Goal: Task Accomplishment & Management: Manage account settings

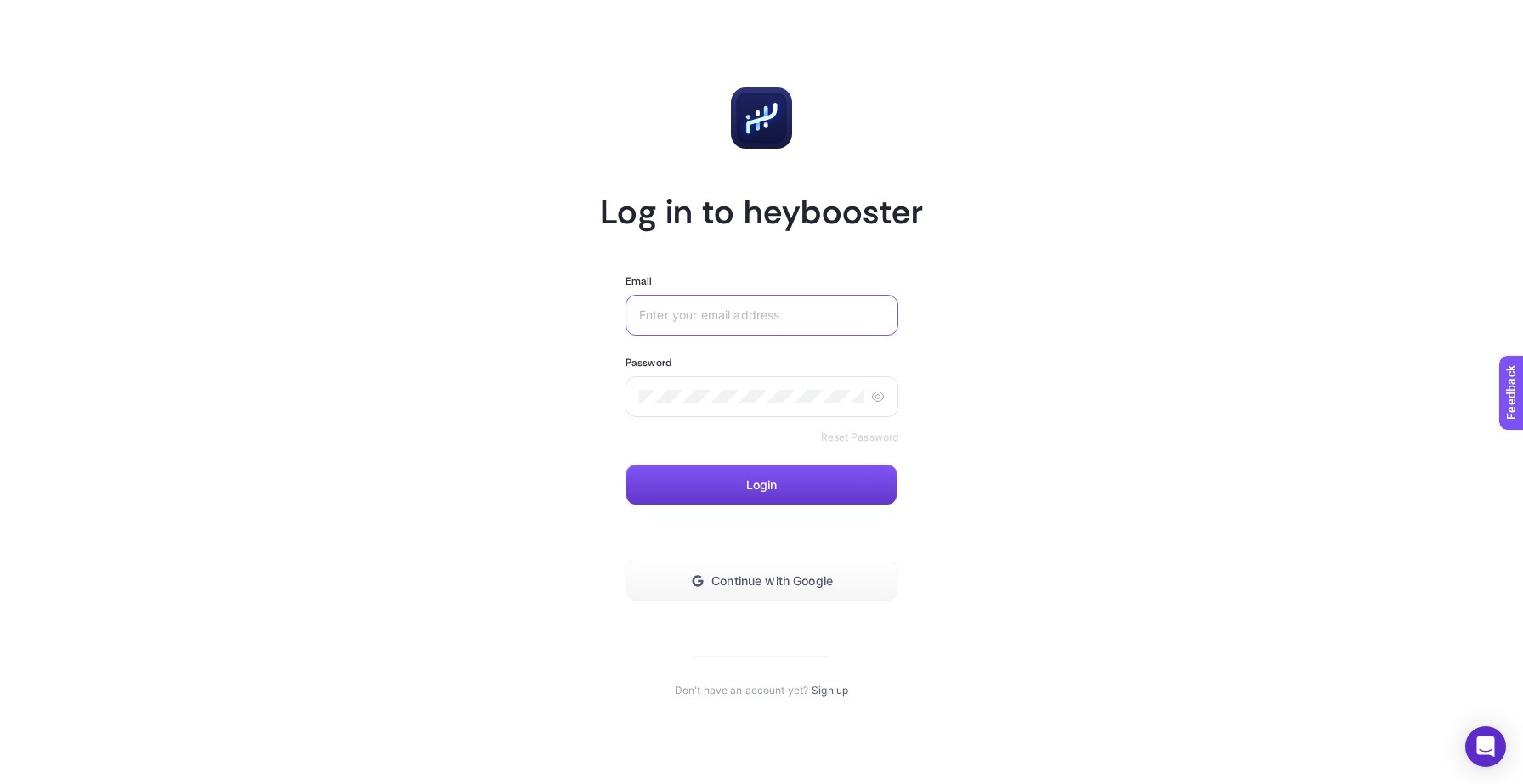
type input "[EMAIL_ADDRESS][DOMAIN_NAME]"
click at [733, 486] on button "Login" at bounding box center [761, 485] width 272 height 41
